Goal: Task Accomplishment & Management: Manage account settings

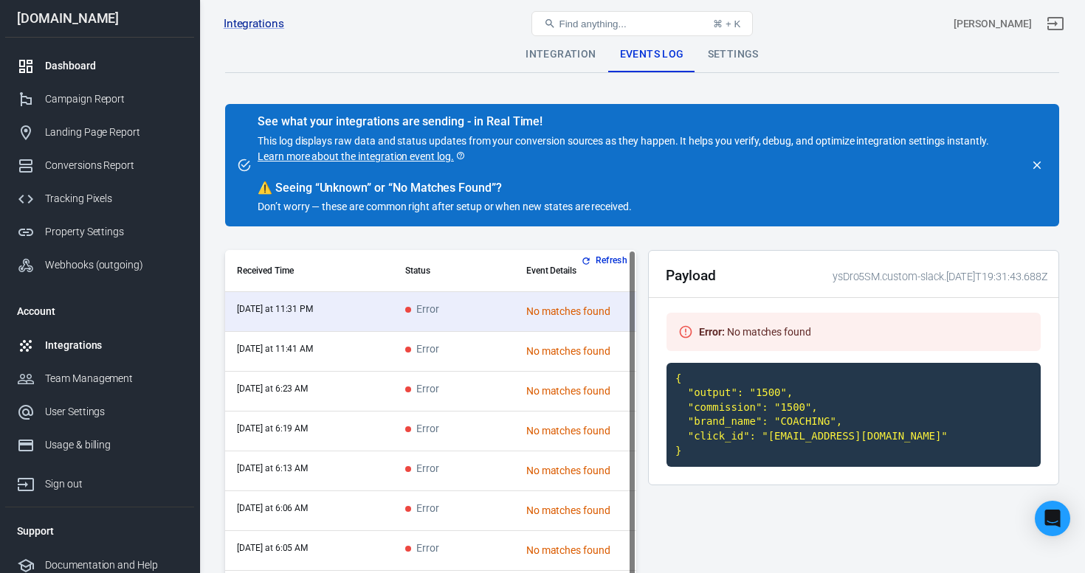
click at [106, 63] on div "Dashboard" at bounding box center [113, 65] width 137 height 15
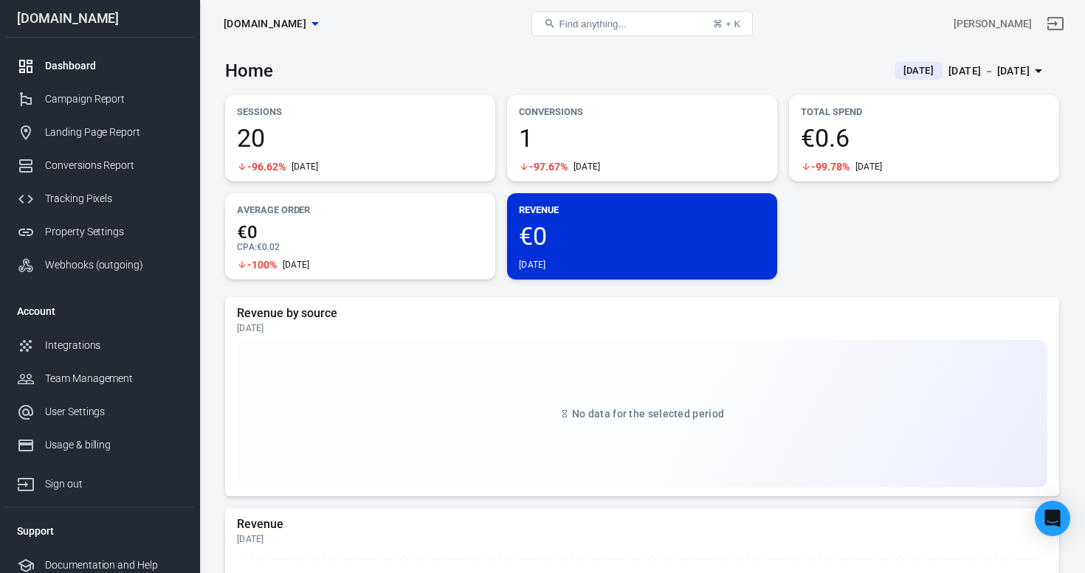
click at [619, 107] on p "Conversions" at bounding box center [642, 111] width 246 height 15
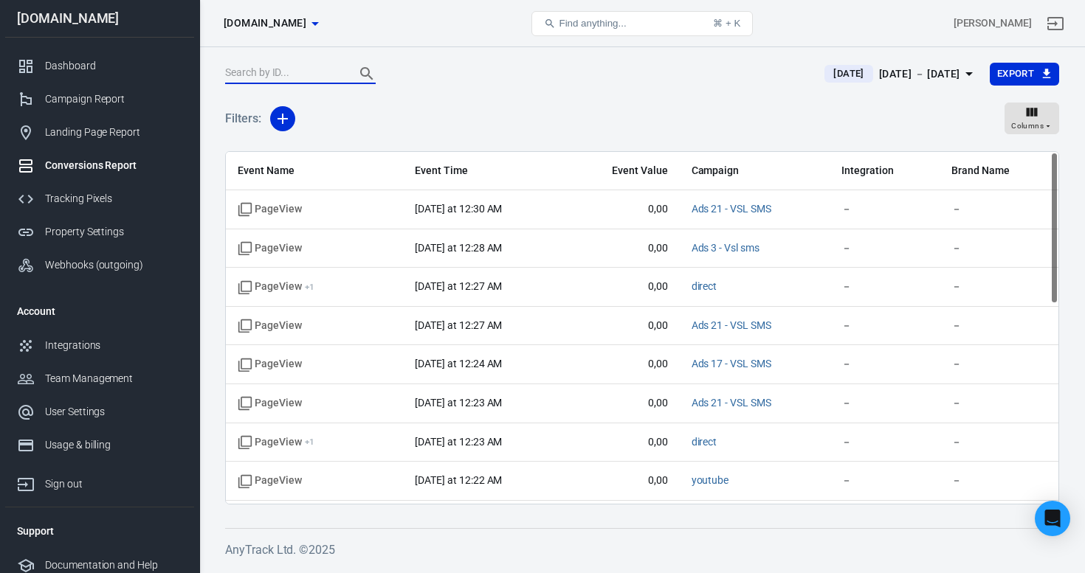
click at [296, 79] on input "text" at bounding box center [284, 73] width 118 height 19
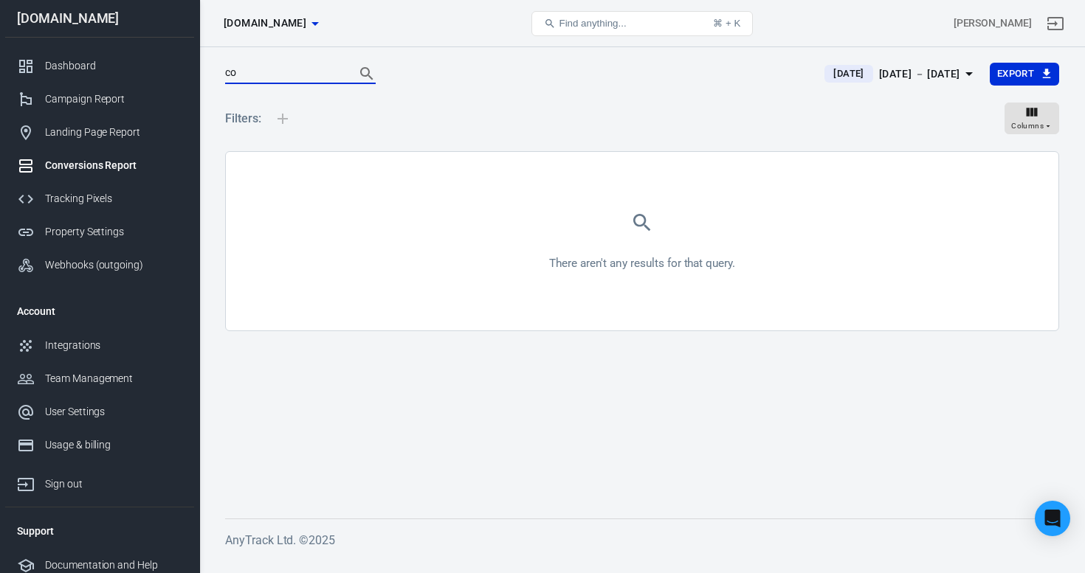
type input "c"
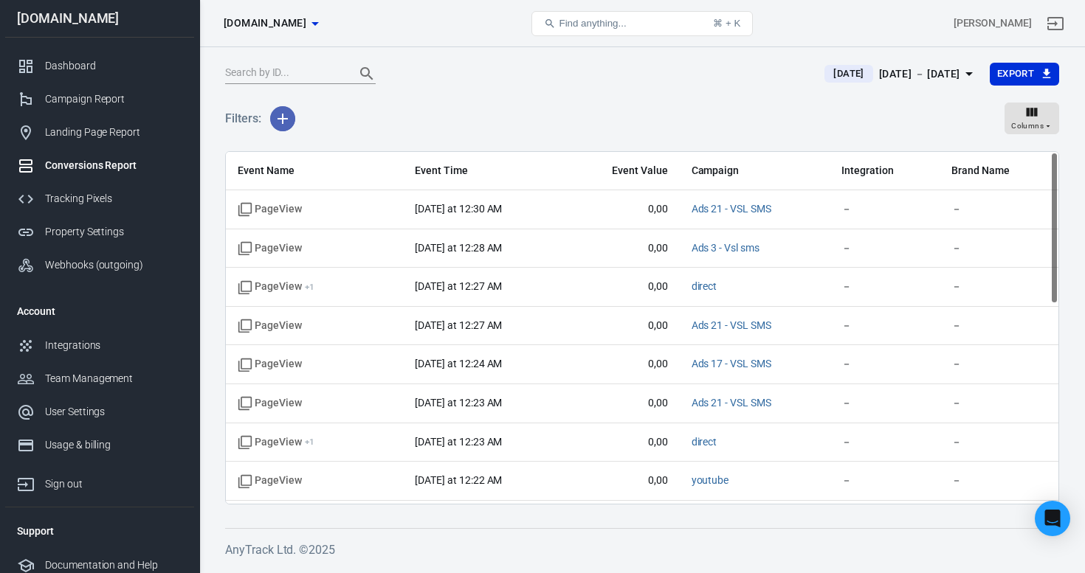
click at [271, 114] on button "button" at bounding box center [282, 118] width 25 height 25
click at [325, 152] on li "Event Name" at bounding box center [320, 150] width 100 height 27
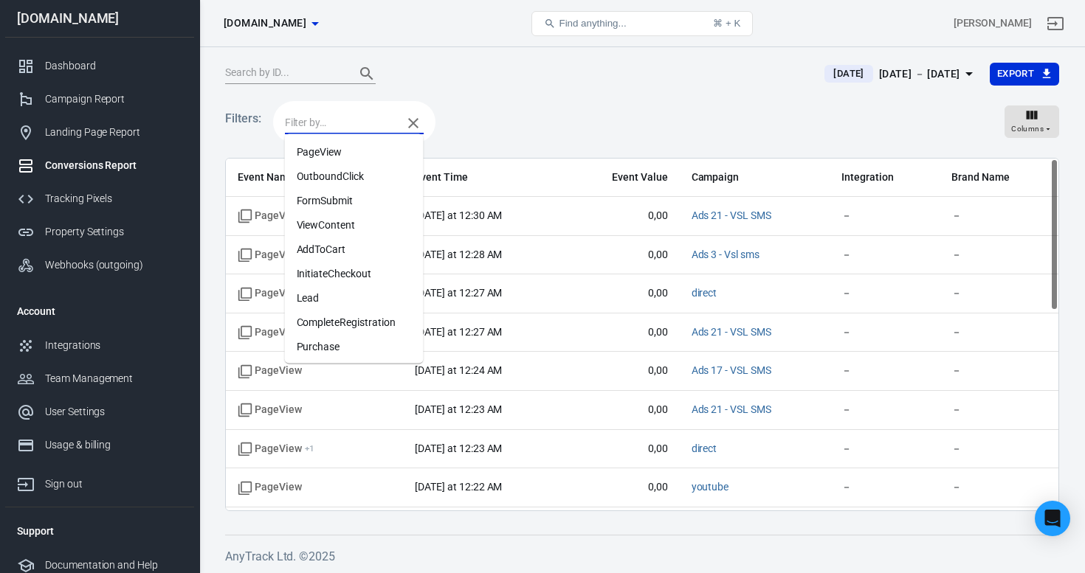
click at [317, 122] on input "text" at bounding box center [340, 123] width 110 height 18
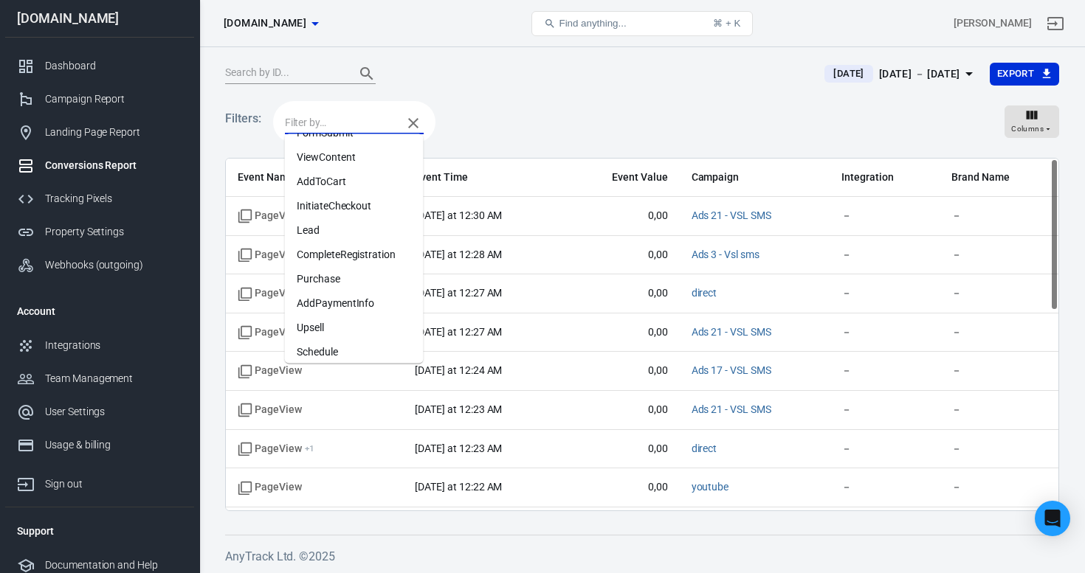
scroll to position [75, 0]
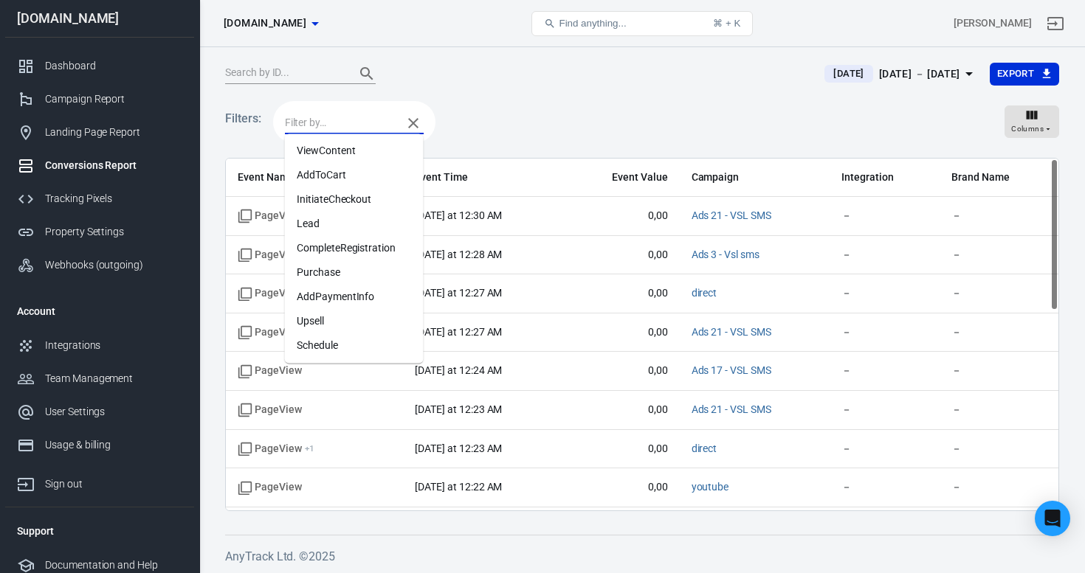
click at [362, 342] on li "Schedule" at bounding box center [354, 346] width 139 height 24
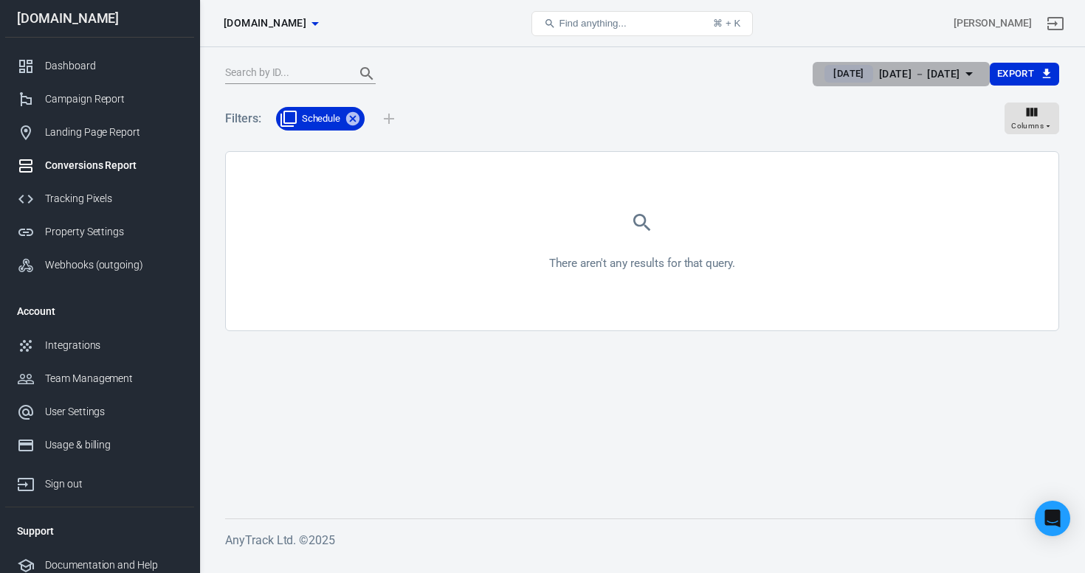
click at [905, 80] on div "[DATE] － [DATE]" at bounding box center [919, 74] width 81 height 18
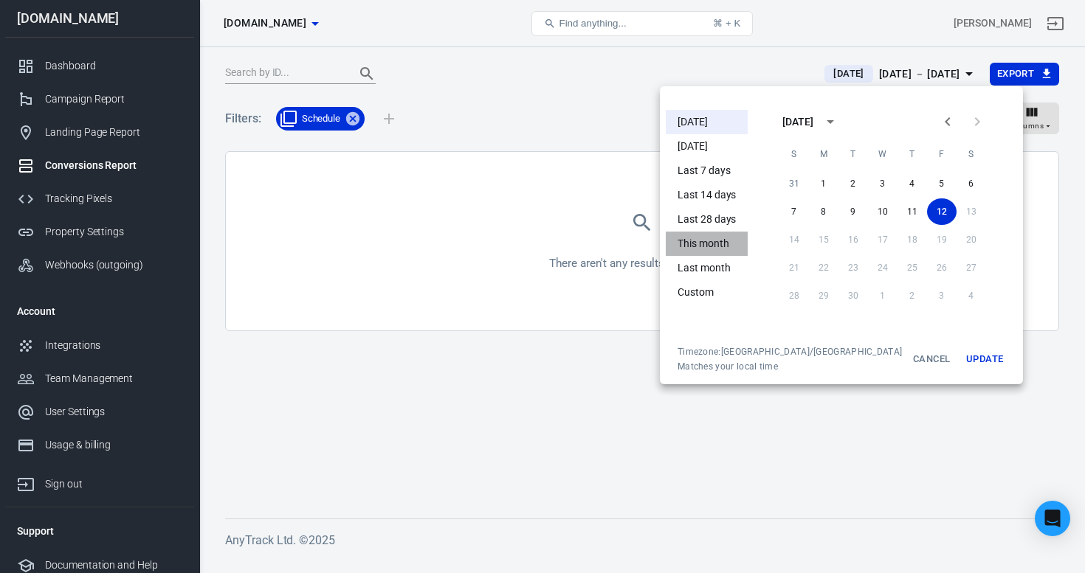
click at [712, 241] on li "This month" at bounding box center [707, 244] width 82 height 24
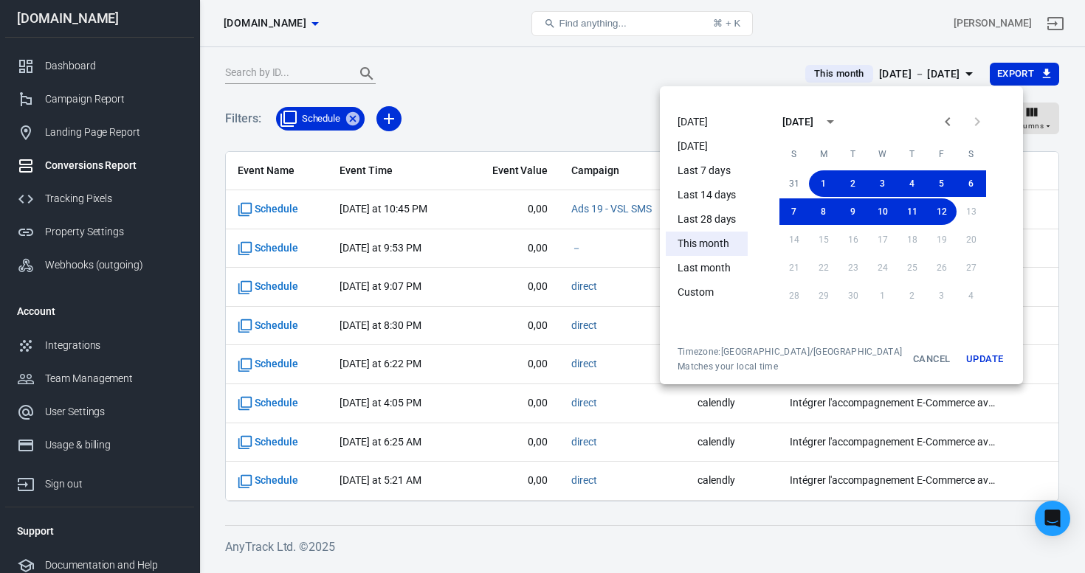
click at [509, 108] on div at bounding box center [542, 286] width 1085 height 573
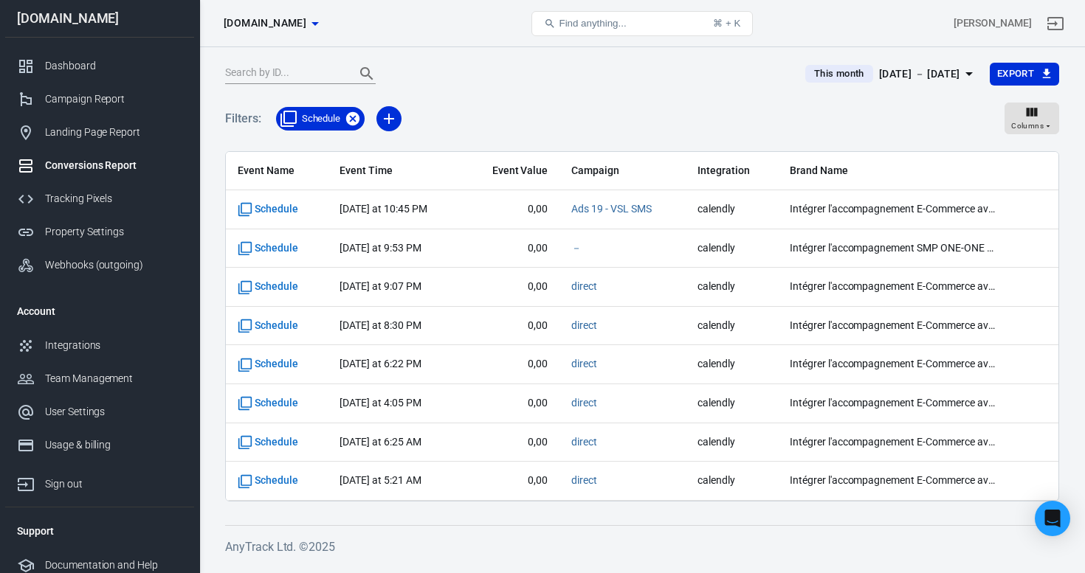
click at [348, 116] on icon at bounding box center [352, 117] width 13 height 13
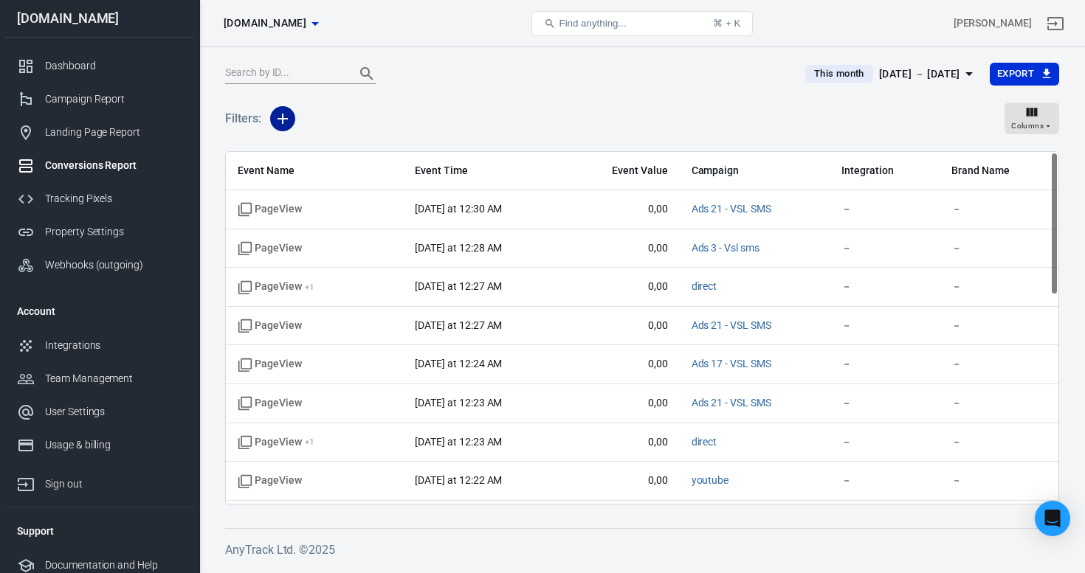
click at [281, 117] on icon "button" at bounding box center [283, 119] width 18 height 18
click at [311, 150] on li "Event Name" at bounding box center [320, 150] width 100 height 27
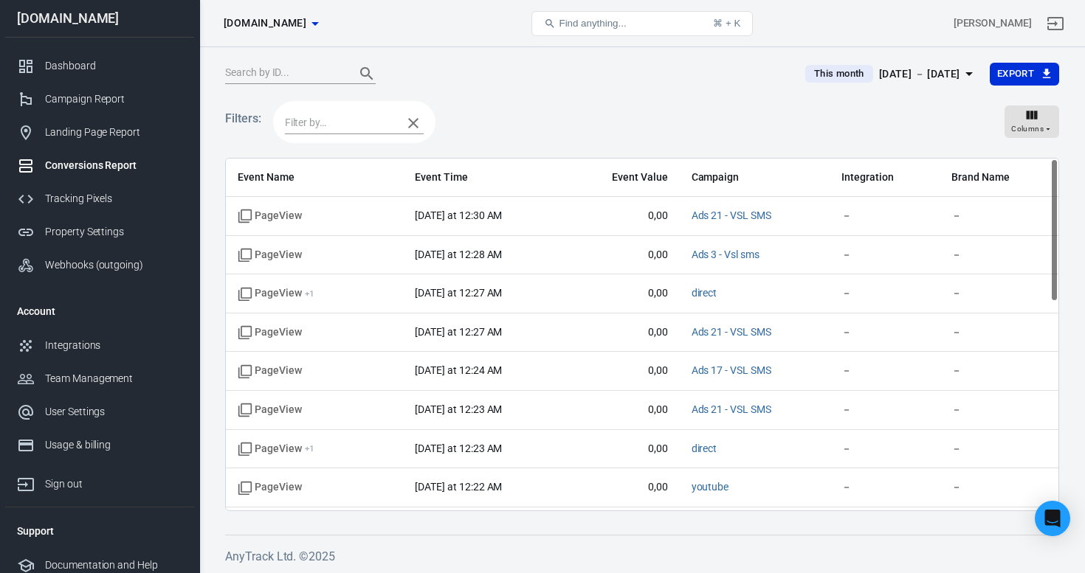
click at [320, 125] on input "text" at bounding box center [340, 123] width 110 height 18
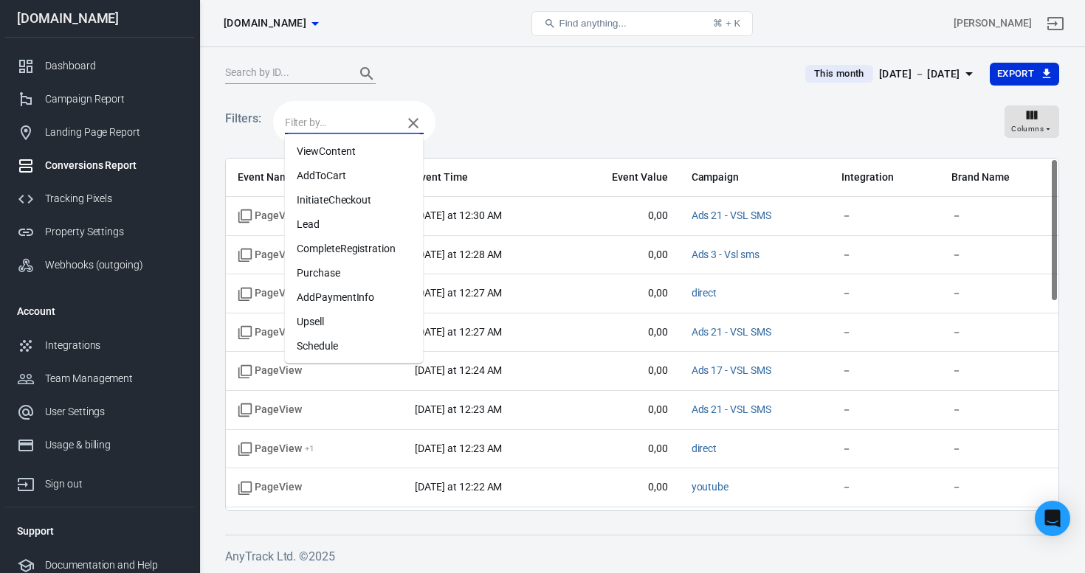
scroll to position [75, 0]
click at [350, 218] on li "Lead" at bounding box center [354, 224] width 139 height 24
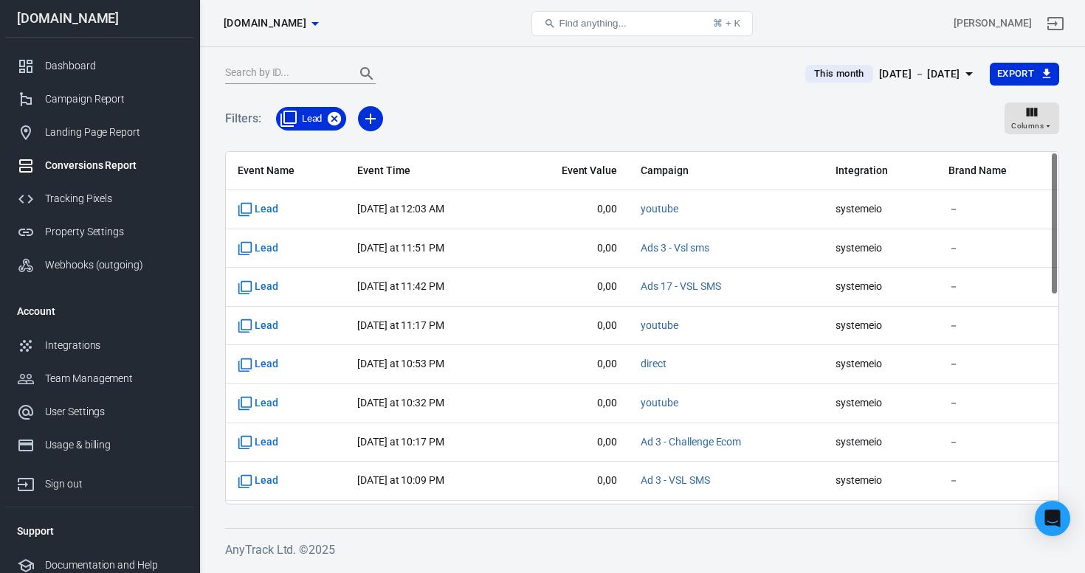
click at [341, 117] on icon at bounding box center [334, 119] width 16 height 16
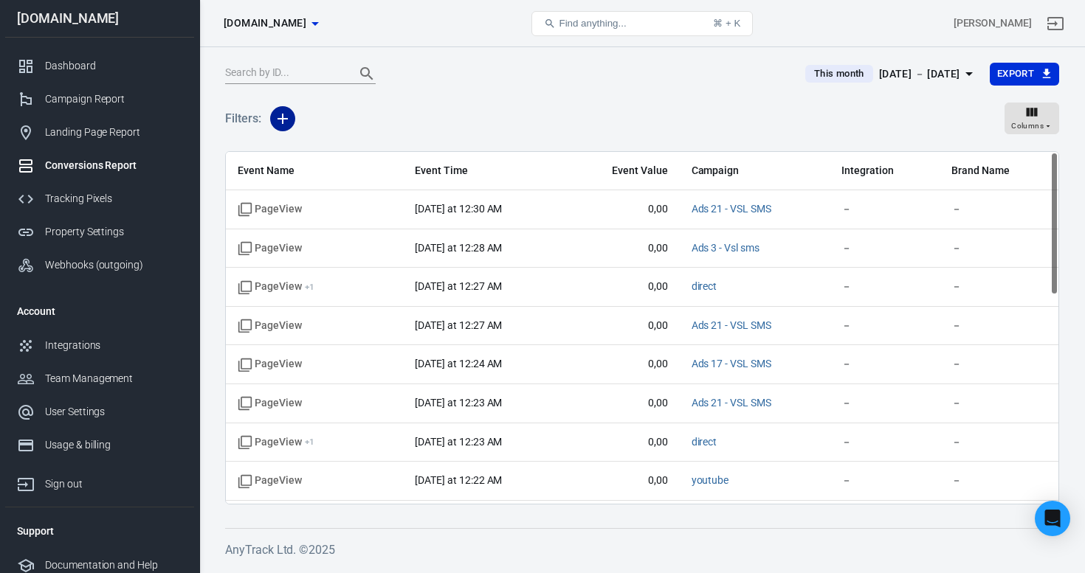
click at [281, 117] on icon "button" at bounding box center [282, 119] width 10 height 10
click at [324, 178] on li "Integration" at bounding box center [320, 177] width 100 height 27
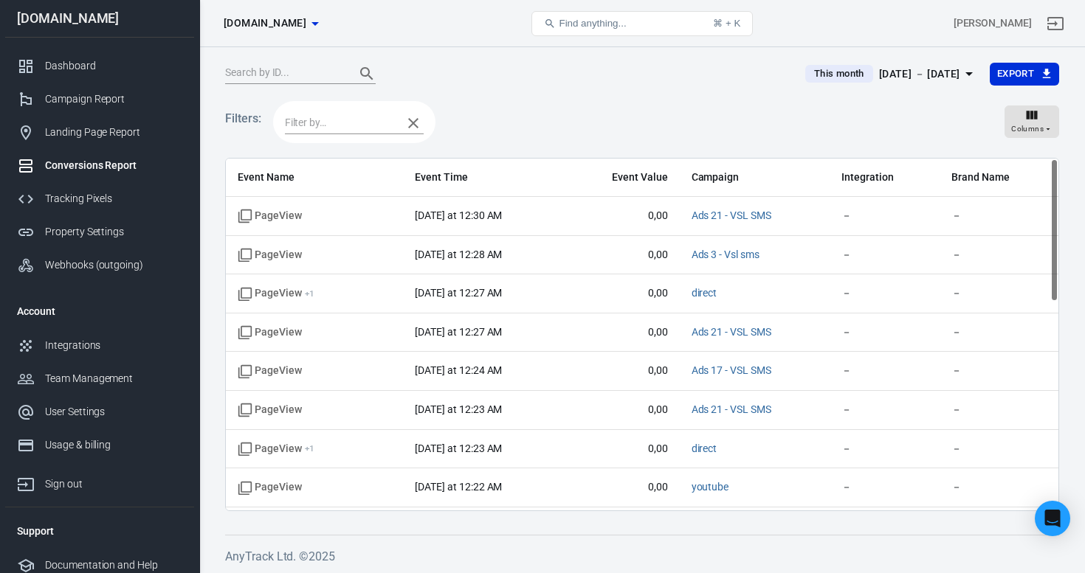
click at [322, 123] on input "text" at bounding box center [340, 123] width 110 height 18
click at [364, 228] on li "Unknown" at bounding box center [354, 225] width 139 height 24
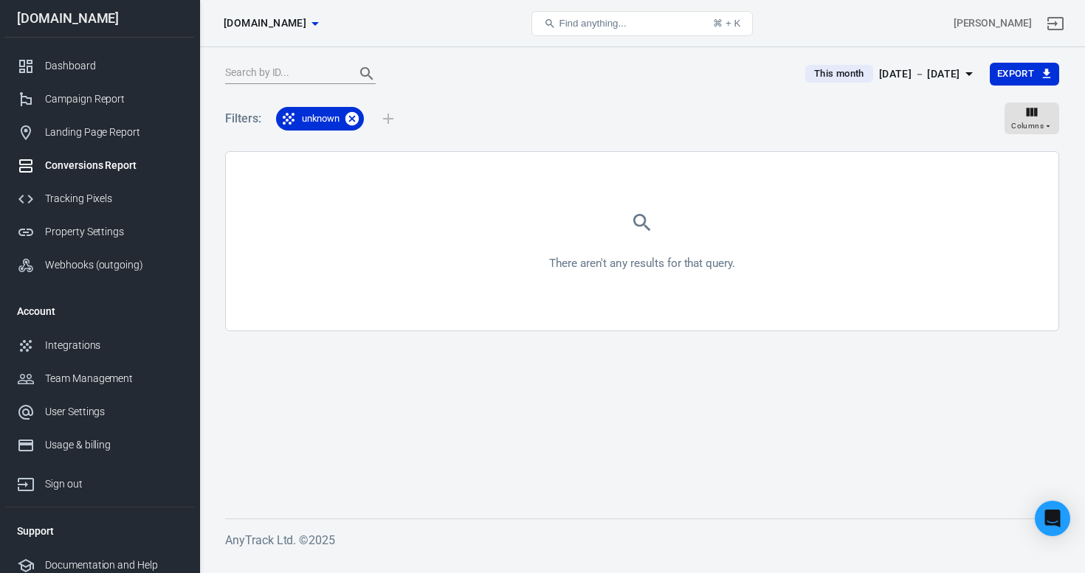
click at [351, 114] on icon at bounding box center [351, 117] width 13 height 13
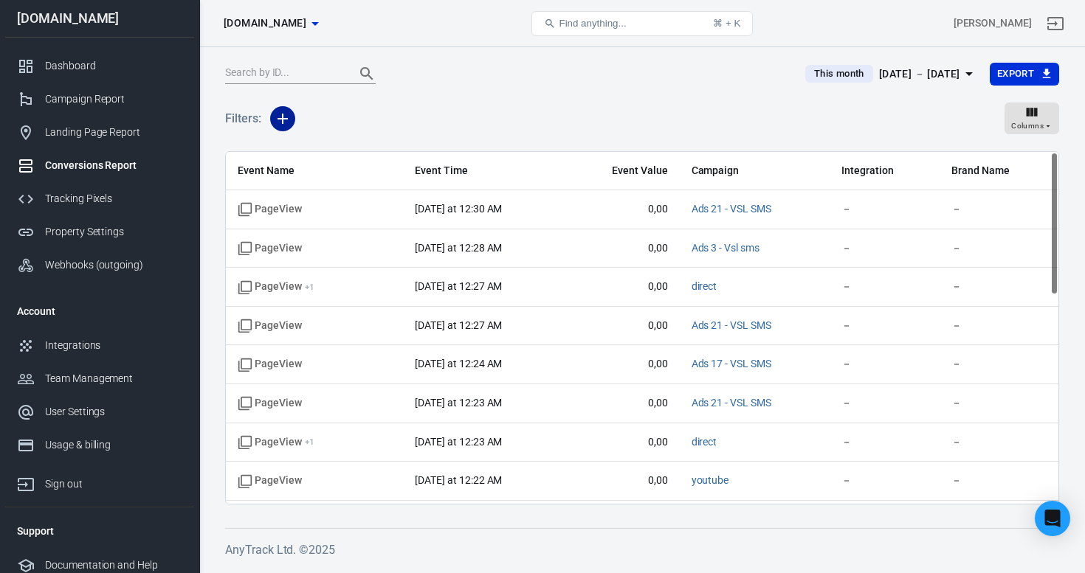
click at [275, 114] on icon "button" at bounding box center [283, 119] width 18 height 18
click at [329, 165] on li "Integration" at bounding box center [320, 177] width 100 height 27
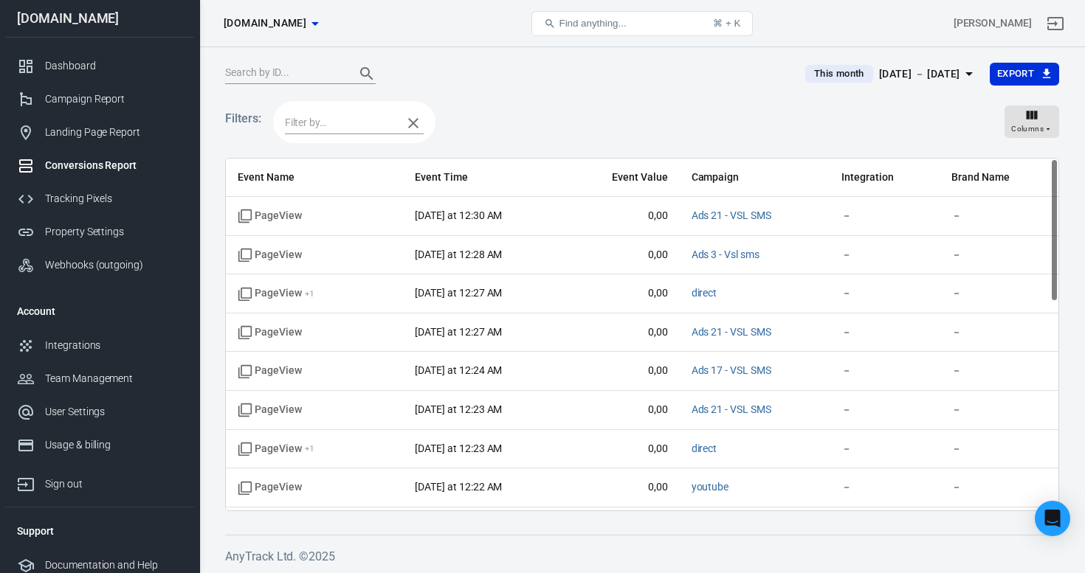
click at [336, 127] on input "text" at bounding box center [340, 123] width 110 height 18
click at [340, 176] on li "Custom" at bounding box center [354, 177] width 139 height 24
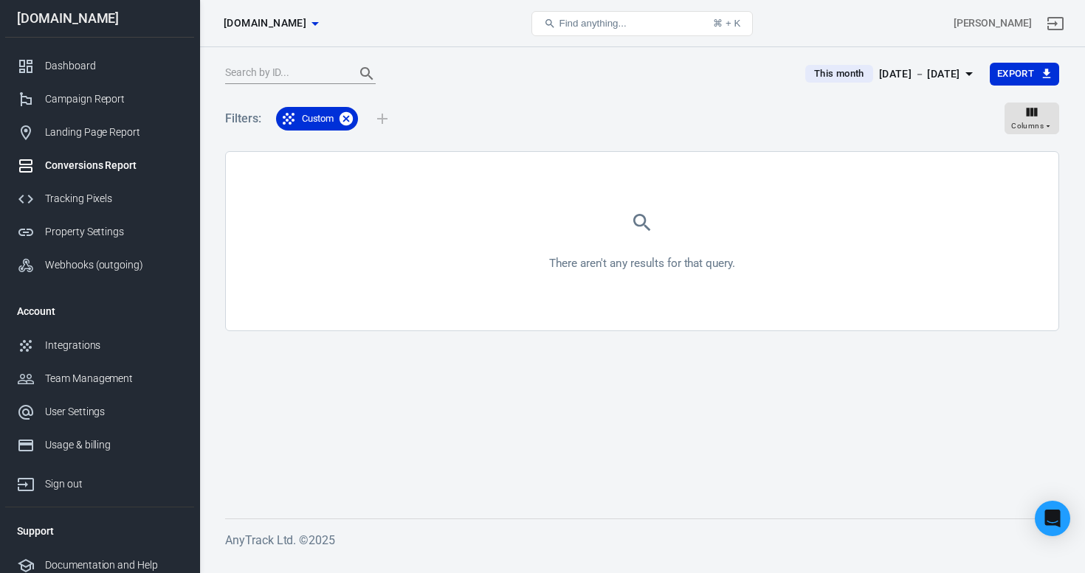
click at [346, 122] on icon at bounding box center [345, 117] width 13 height 13
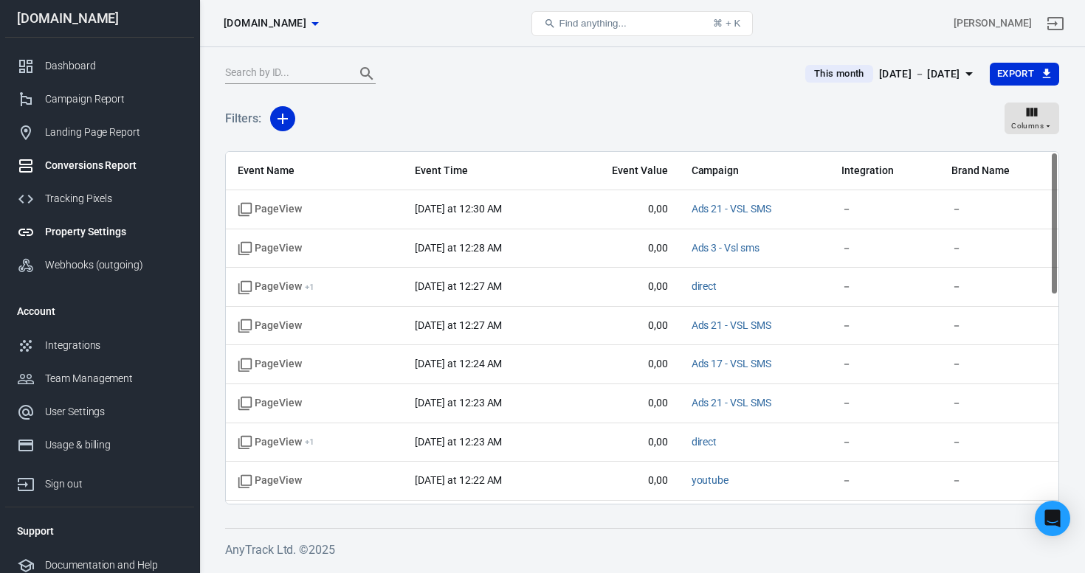
click at [89, 235] on div "Property Settings" at bounding box center [113, 231] width 137 height 15
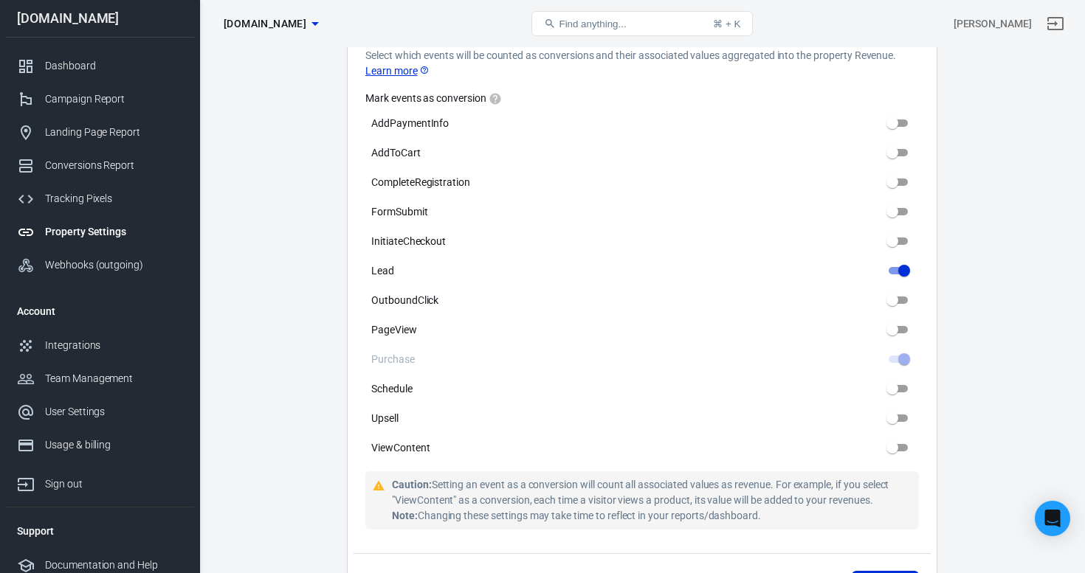
scroll to position [719, 0]
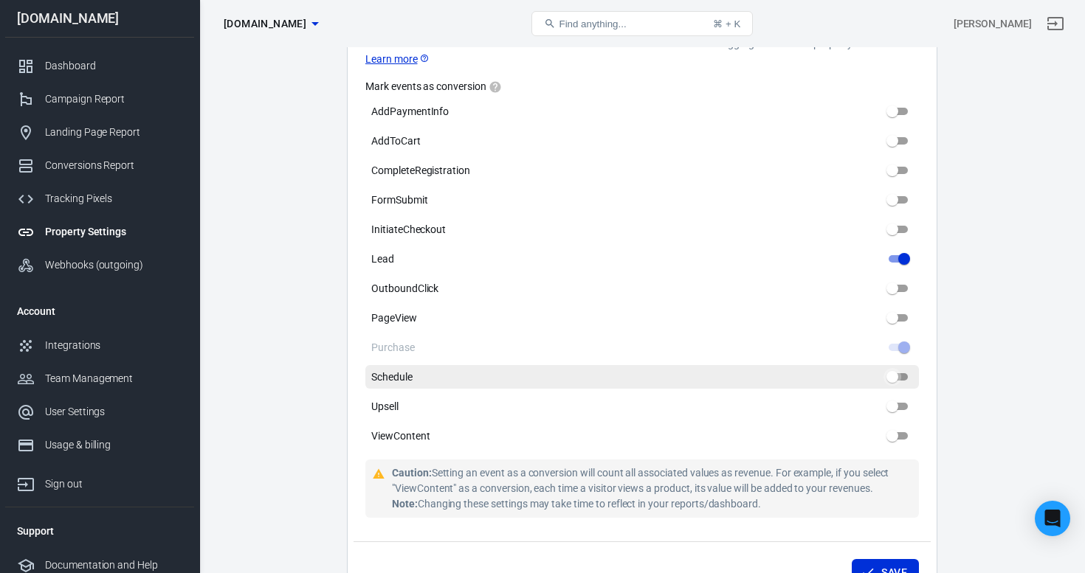
click at [893, 376] on input "Schedule" at bounding box center [891, 377] width 53 height 18
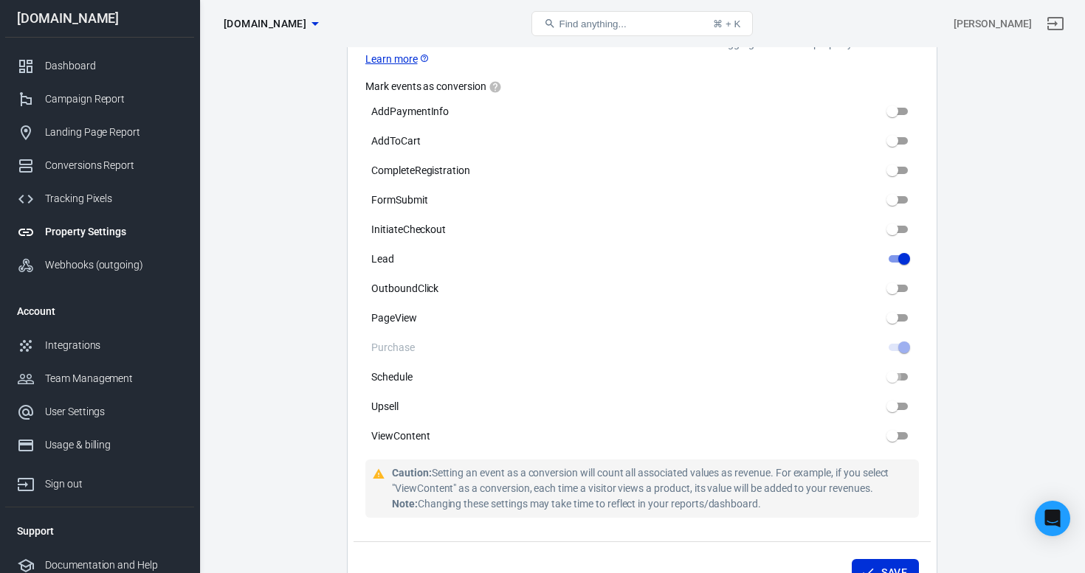
drag, startPoint x: 885, startPoint y: 377, endPoint x: 922, endPoint y: 377, distance: 36.2
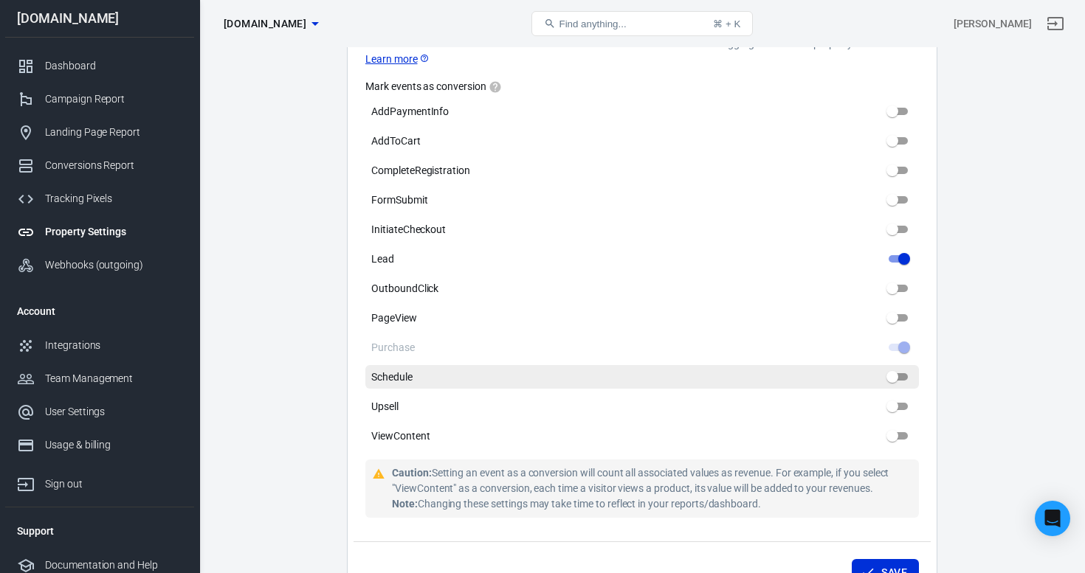
click at [905, 375] on input "Schedule" at bounding box center [891, 377] width 53 height 18
click at [890, 376] on input "Schedule" at bounding box center [891, 377] width 53 height 18
checkbox input "false"
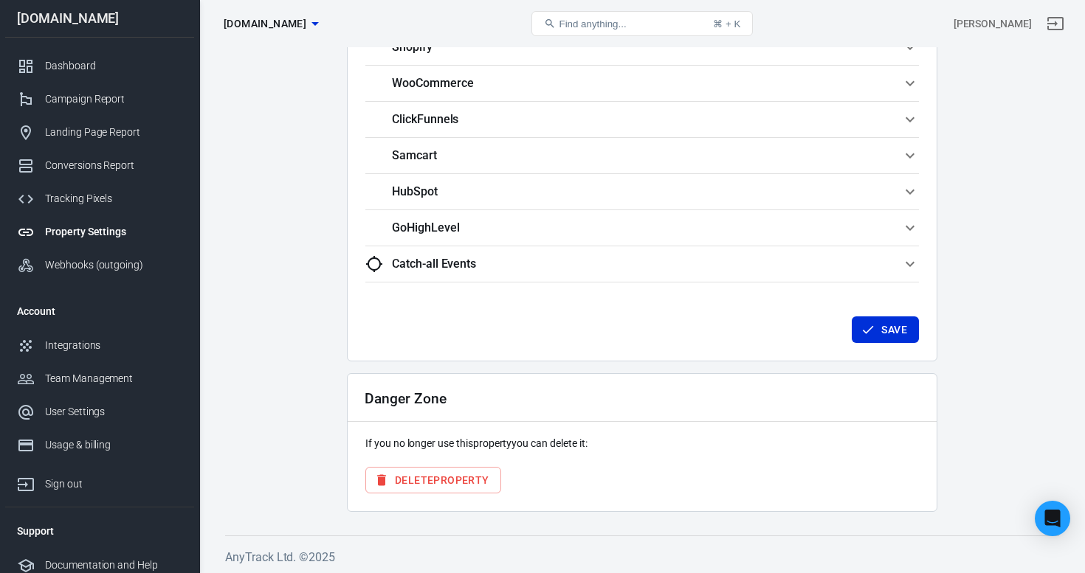
scroll to position [1407, 0]
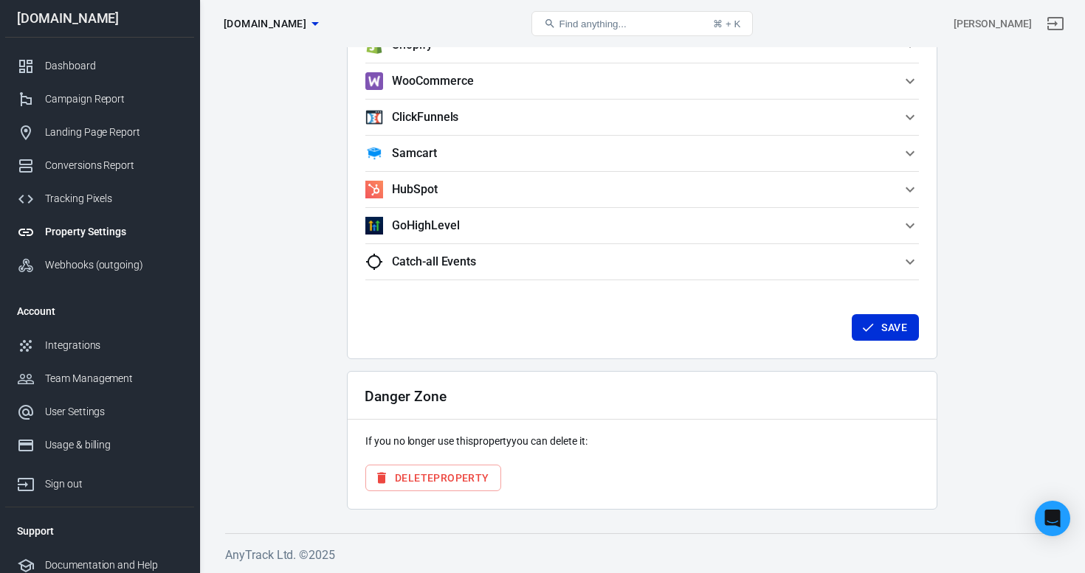
click at [1043, 513] on icon "Open Intercom Messenger" at bounding box center [1052, 518] width 19 height 19
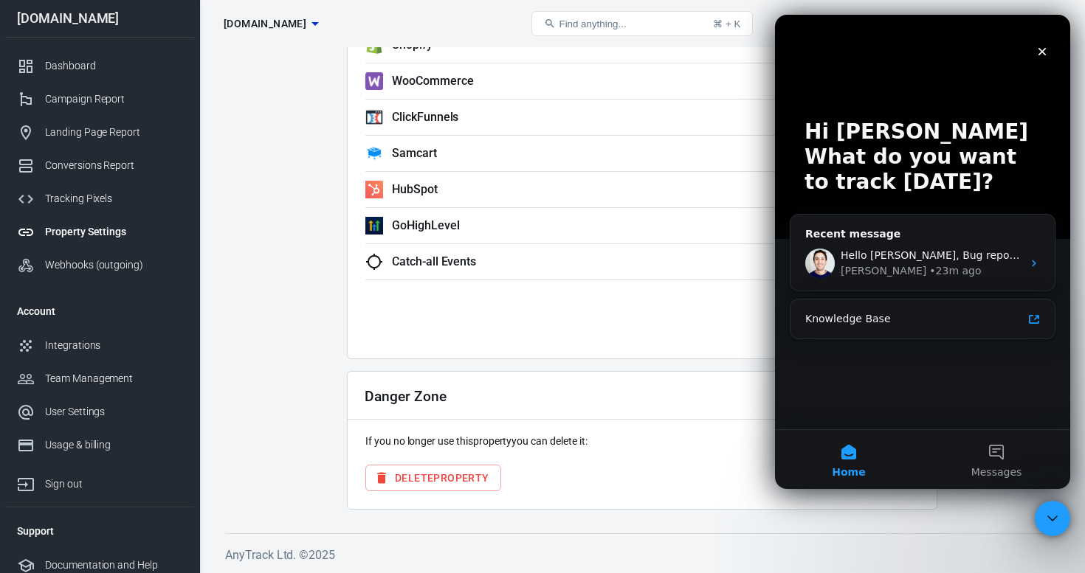
scroll to position [0, 0]
click at [972, 258] on span "Hello Sébastien, ​Bug reported, working on it...." at bounding box center [978, 255] width 277 height 12
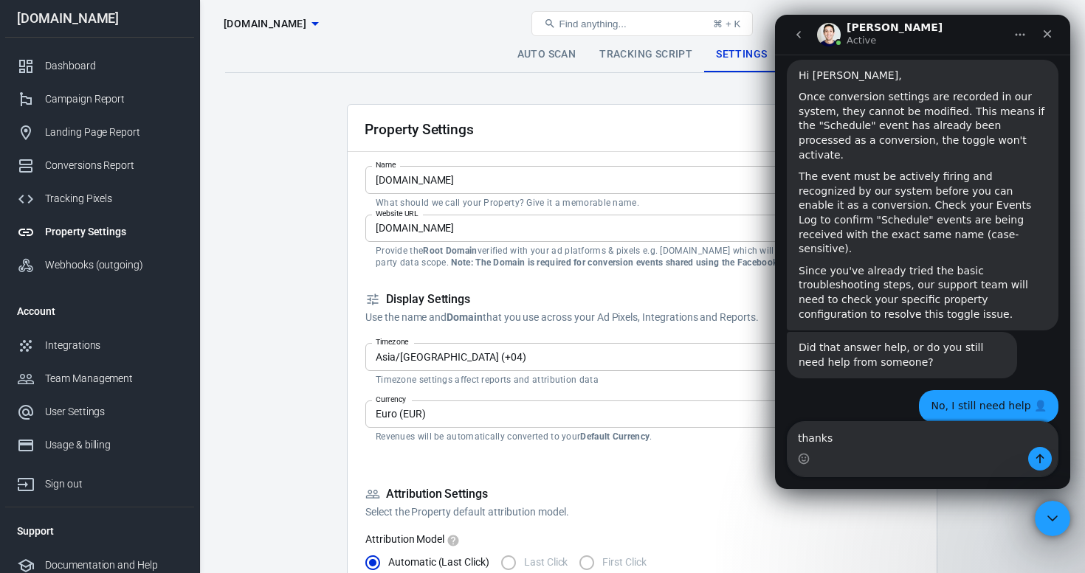
type textarea "thanks"
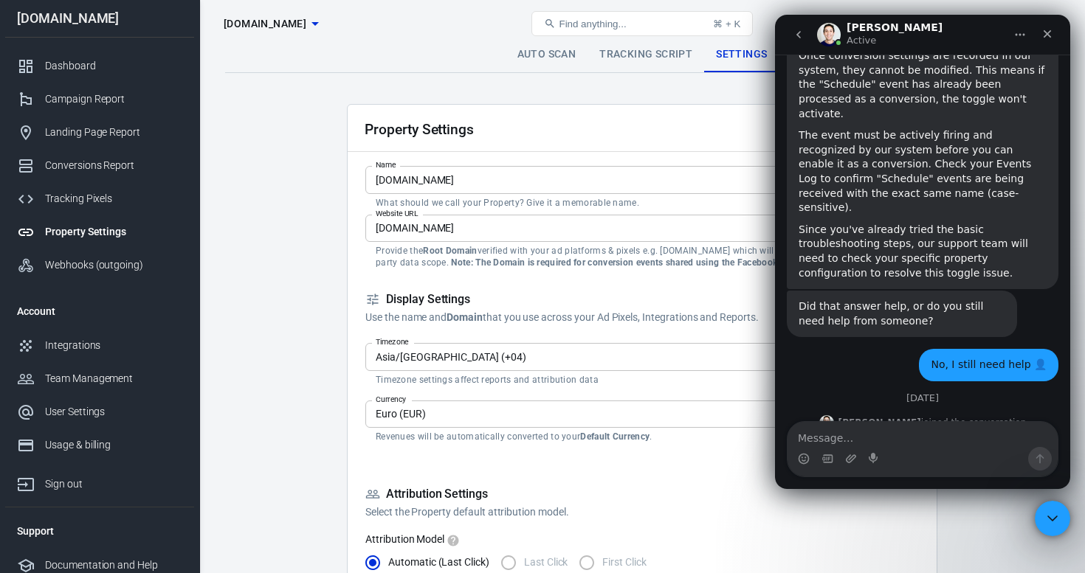
scroll to position [3013, 0]
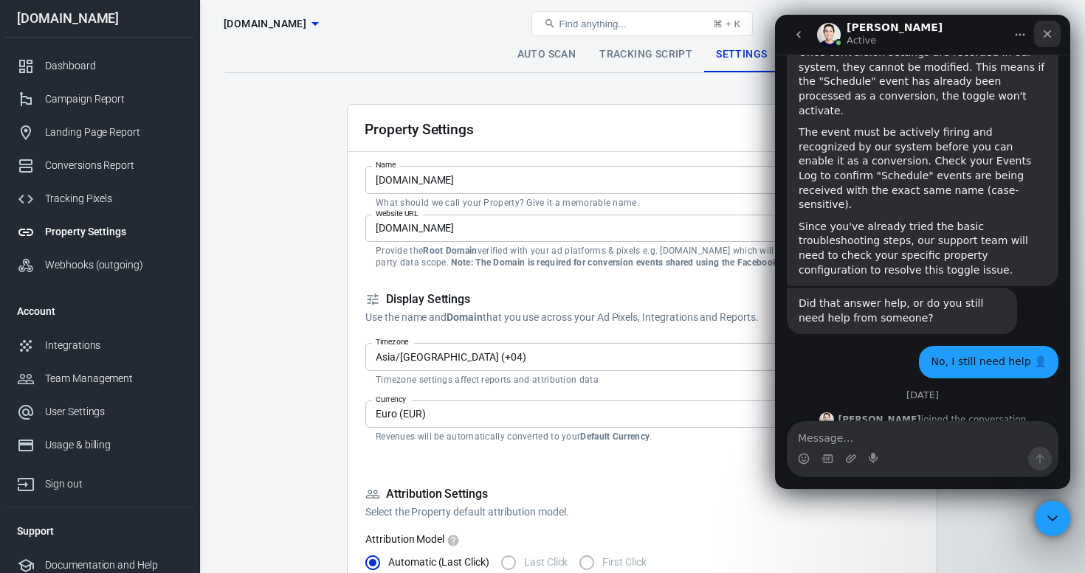
click at [1048, 34] on icon "Close" at bounding box center [1047, 34] width 12 height 12
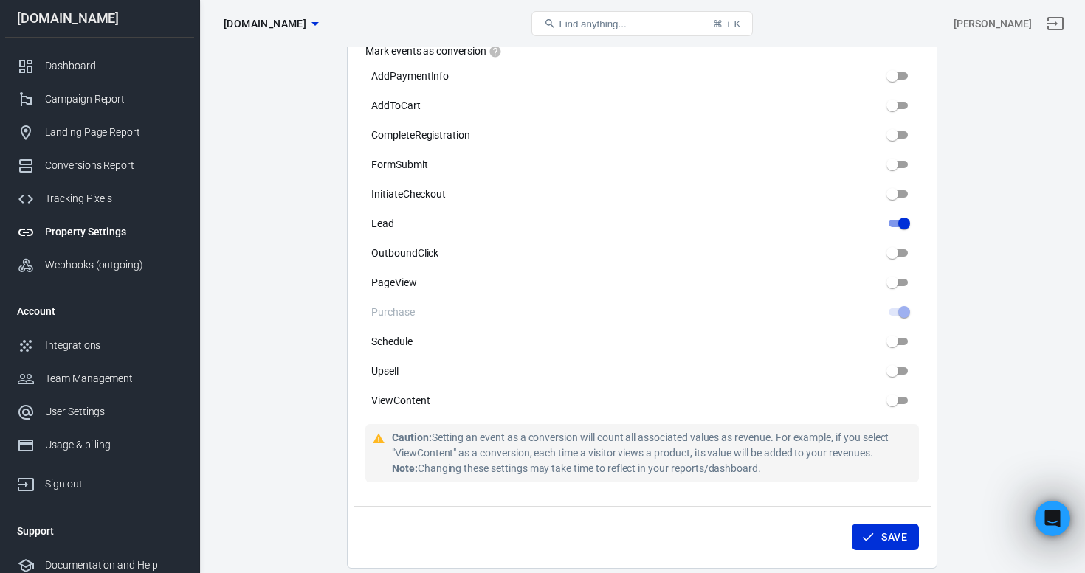
scroll to position [843, 0]
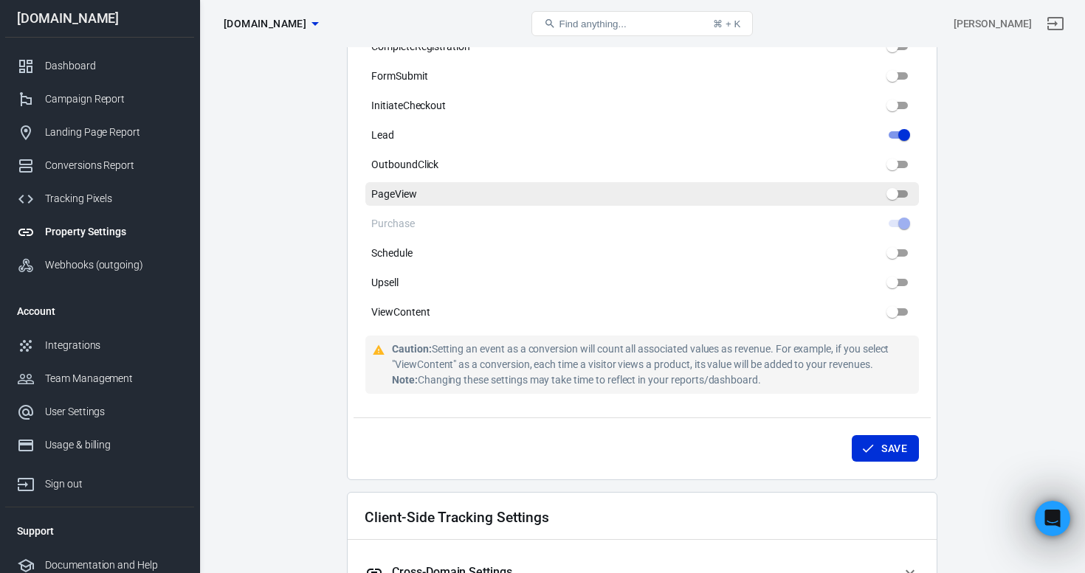
click at [892, 195] on input "PageView" at bounding box center [891, 194] width 53 height 18
checkbox input "false"
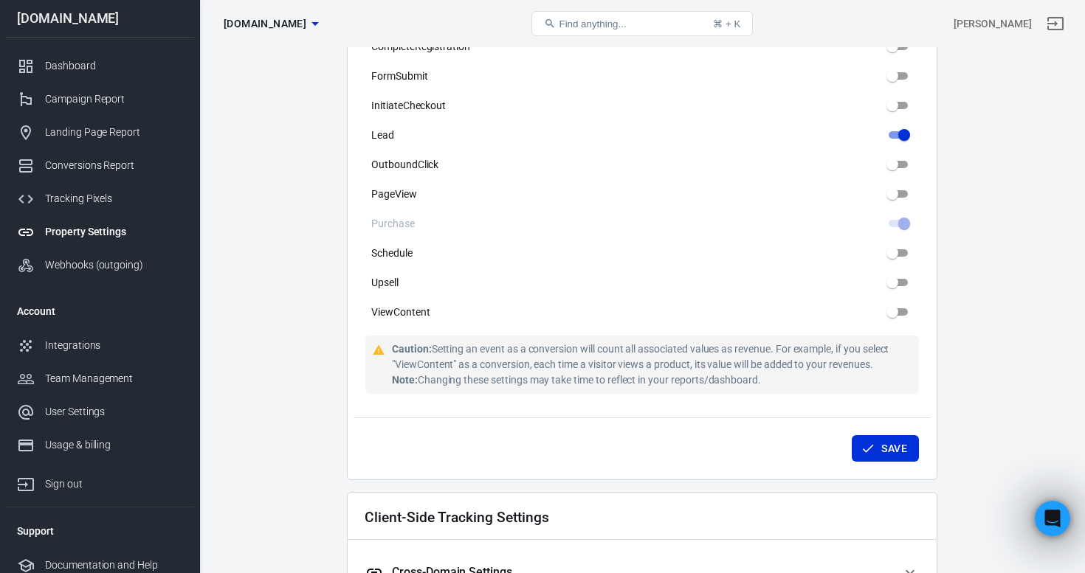
drag, startPoint x: 891, startPoint y: 195, endPoint x: 923, endPoint y: 195, distance: 31.7
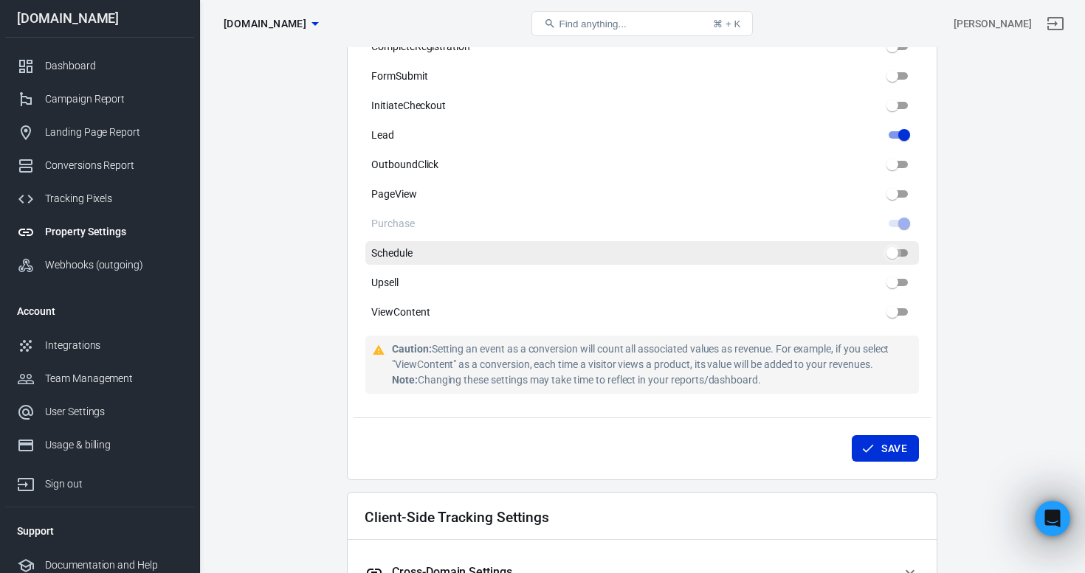
click at [892, 251] on input "Schedule" at bounding box center [891, 253] width 53 height 18
drag, startPoint x: 892, startPoint y: 251, endPoint x: 824, endPoint y: 252, distance: 67.9
click at [824, 252] on label "Schedule" at bounding box center [641, 253] width 553 height 24
click at [865, 252] on input "Schedule" at bounding box center [891, 253] width 53 height 18
click at [386, 256] on span "Schedule" at bounding box center [391, 253] width 41 height 15
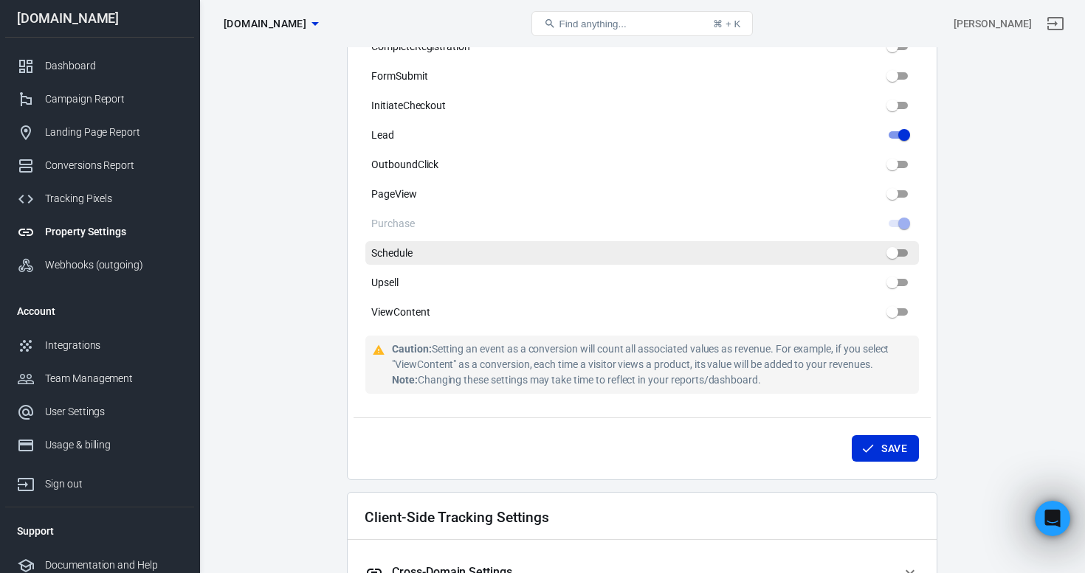
click at [865, 256] on input "Schedule" at bounding box center [891, 253] width 53 height 18
checkbox input "false"
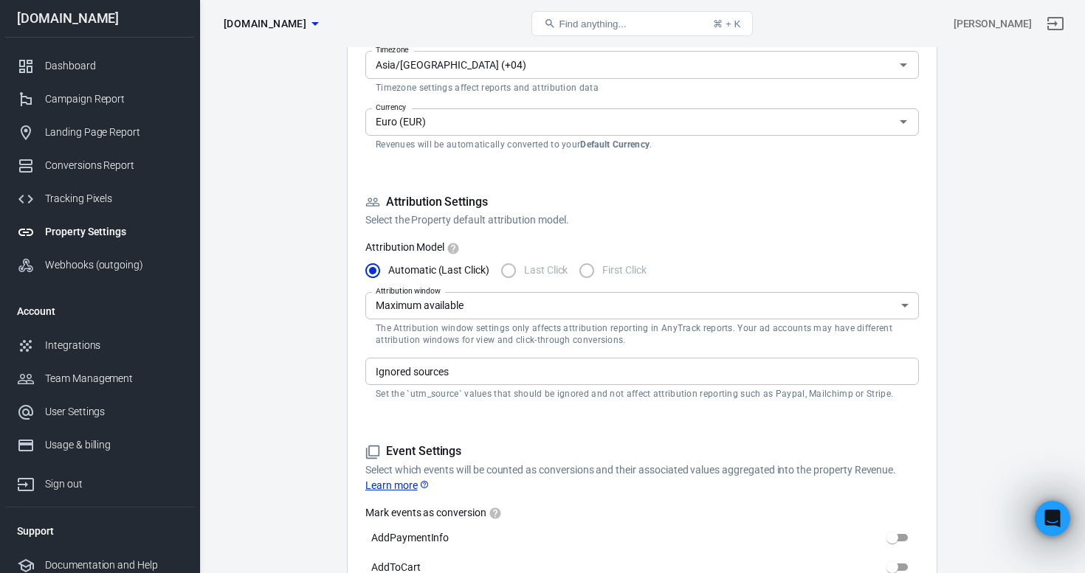
scroll to position [0, 0]
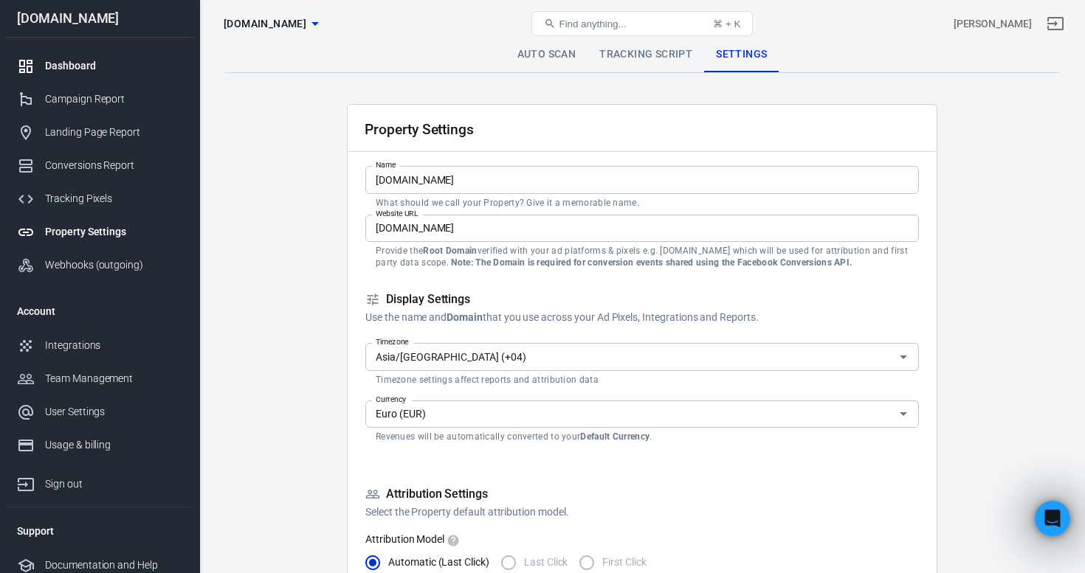
click at [94, 60] on div "Dashboard" at bounding box center [113, 65] width 137 height 15
